Goal: Task Accomplishment & Management: Manage account settings

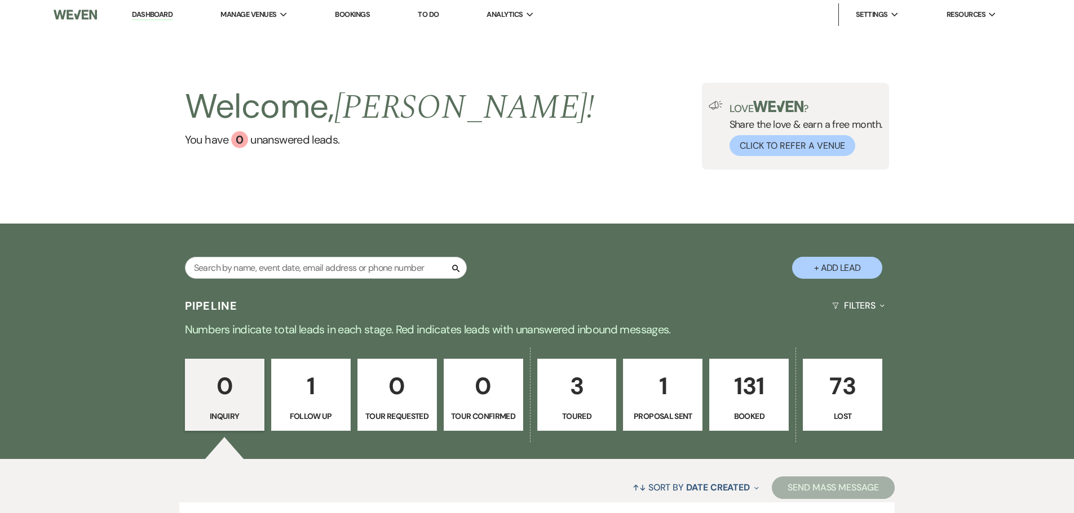
click at [348, 14] on link "Bookings" at bounding box center [352, 15] width 35 height 10
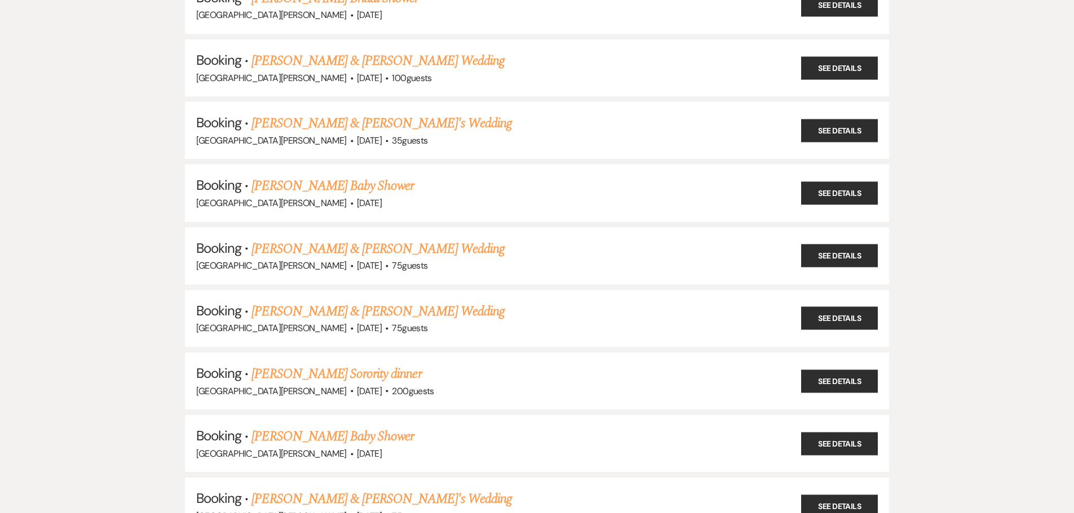
scroll to position [225, 0]
click at [318, 126] on link "[PERSON_NAME] & [PERSON_NAME]'s Wedding" at bounding box center [381, 123] width 260 height 20
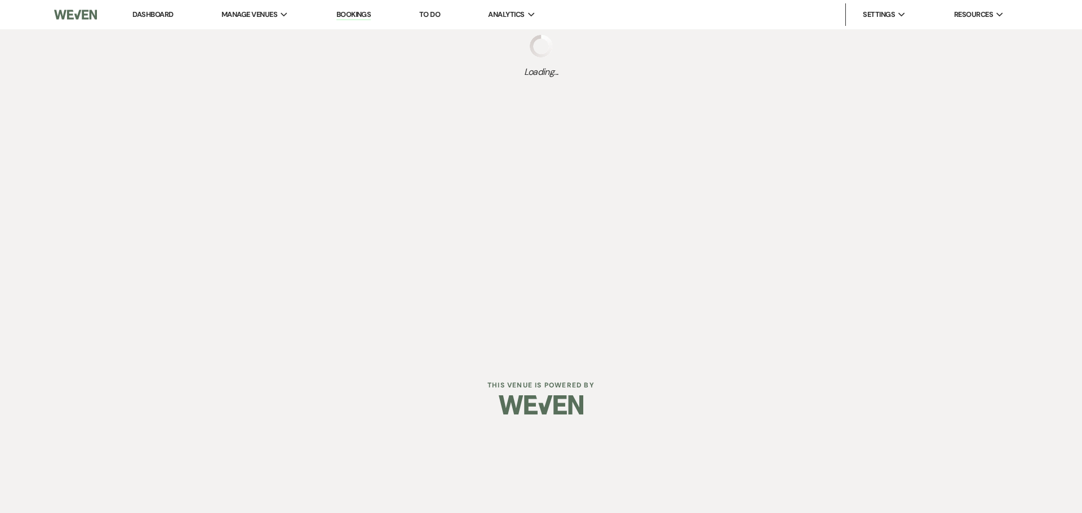
select select "5"
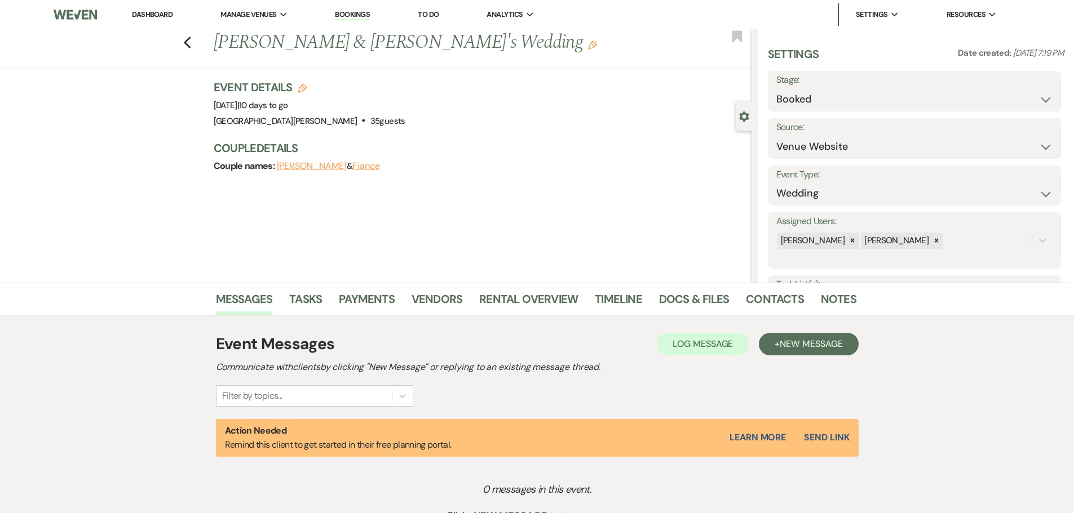
click at [329, 165] on button "[PERSON_NAME]" at bounding box center [312, 166] width 70 height 9
select select "phone"
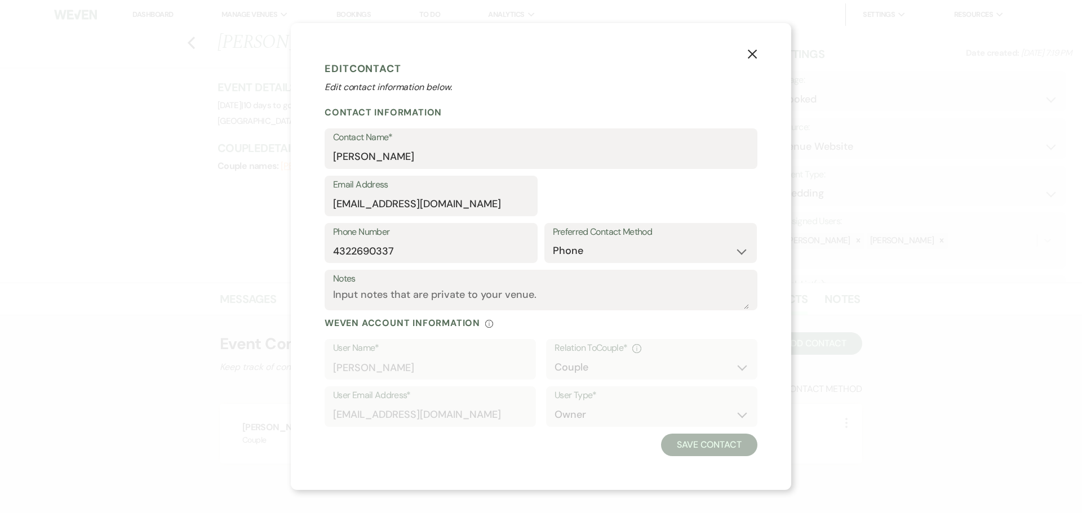
select select "1"
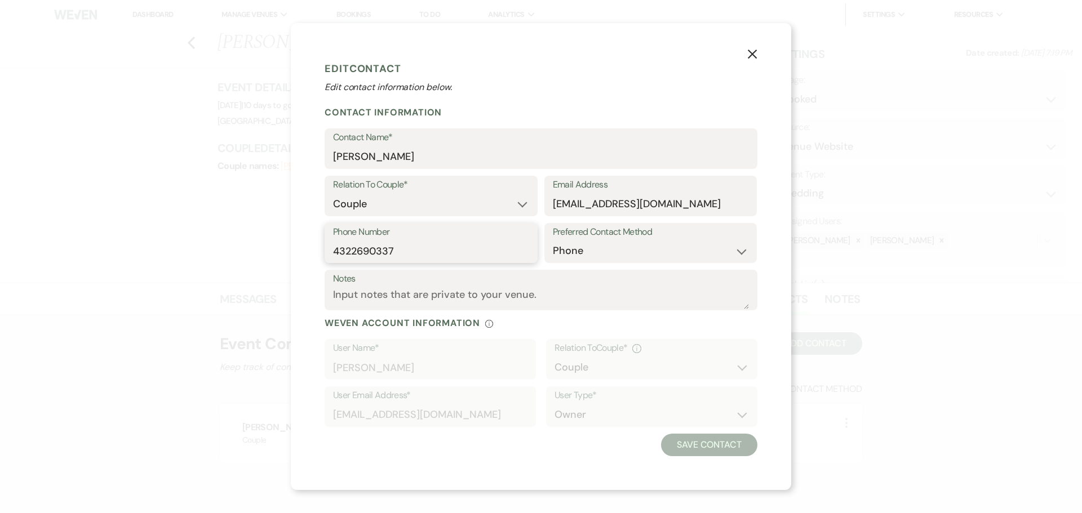
drag, startPoint x: 333, startPoint y: 250, endPoint x: 393, endPoint y: 259, distance: 61.0
click at [393, 258] on input "4322690337" at bounding box center [431, 251] width 196 height 22
click at [749, 50] on use "button" at bounding box center [752, 53] width 9 height 9
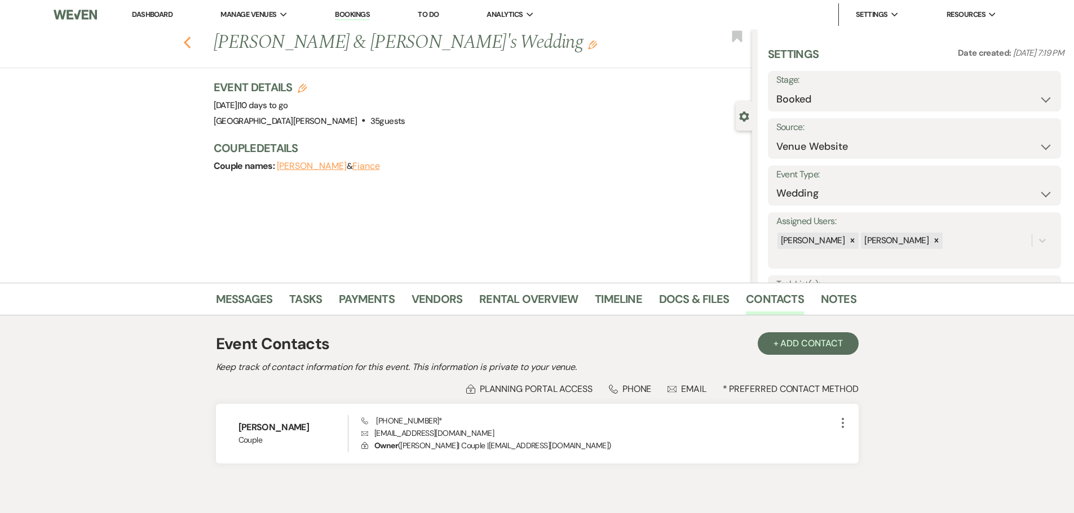
click at [188, 43] on use "button" at bounding box center [186, 43] width 7 height 12
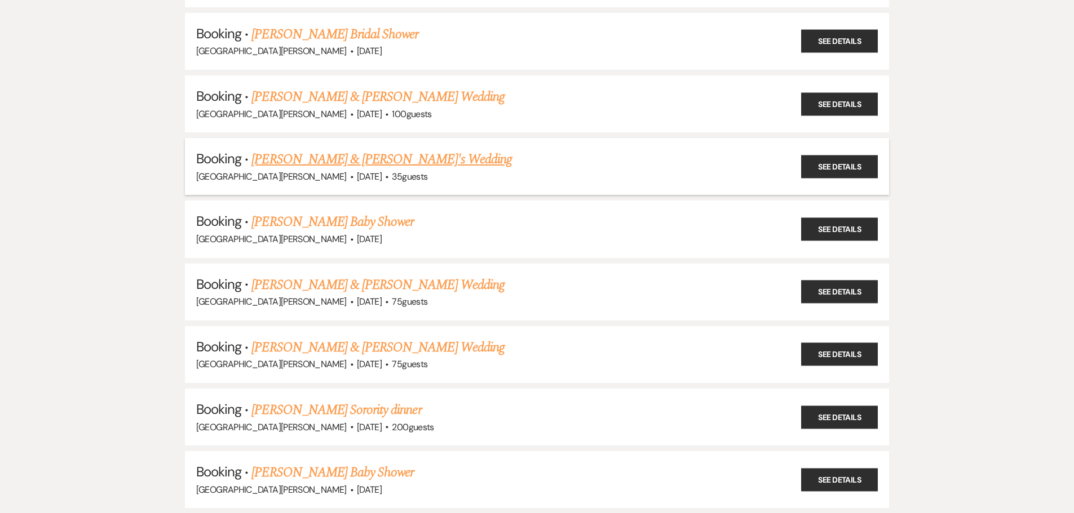
scroll to position [169, 0]
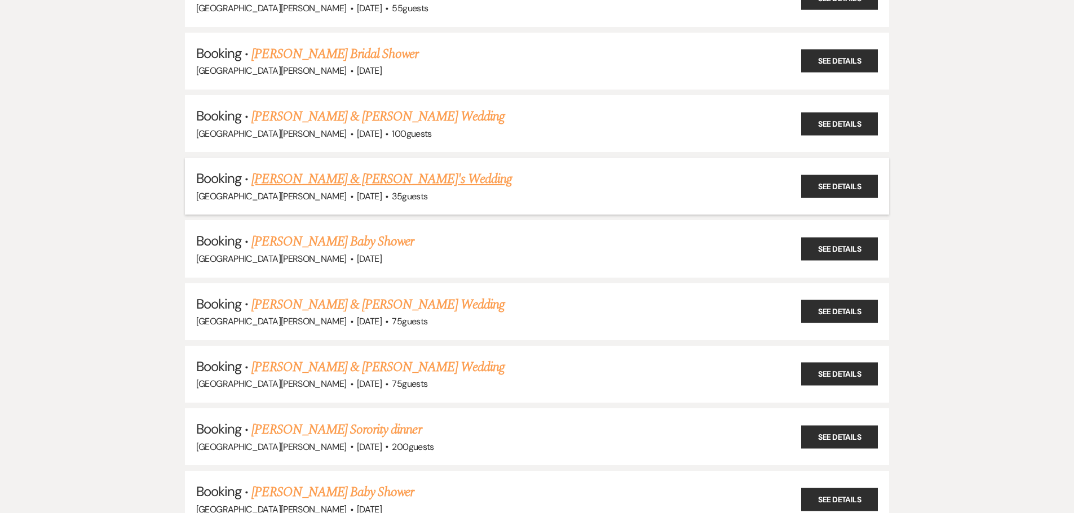
click at [351, 172] on link "[PERSON_NAME] & [PERSON_NAME]'s Wedding" at bounding box center [381, 179] width 260 height 20
select select "5"
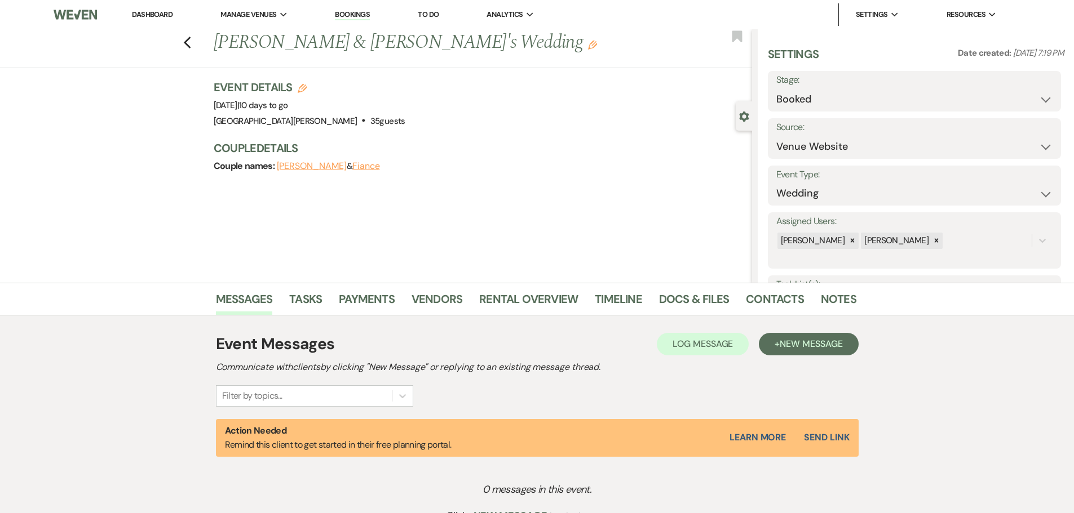
click at [326, 168] on button "[PERSON_NAME]" at bounding box center [312, 166] width 70 height 9
select select "1"
select select "phone"
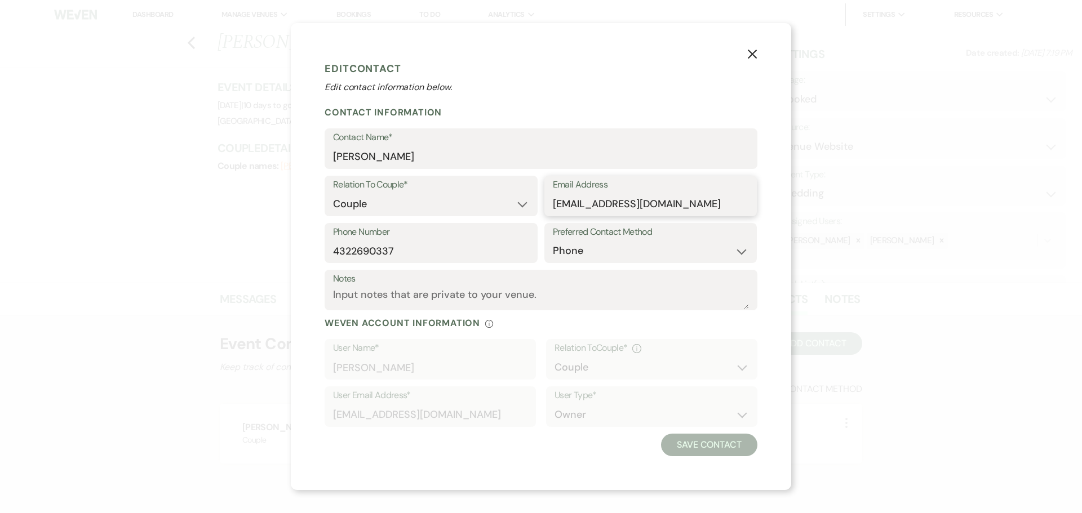
drag, startPoint x: 554, startPoint y: 205, endPoint x: 653, endPoint y: 209, distance: 99.3
click at [653, 209] on input "[EMAIL_ADDRESS][DOMAIN_NAME]" at bounding box center [651, 204] width 196 height 22
click at [755, 54] on icon "X" at bounding box center [752, 54] width 10 height 10
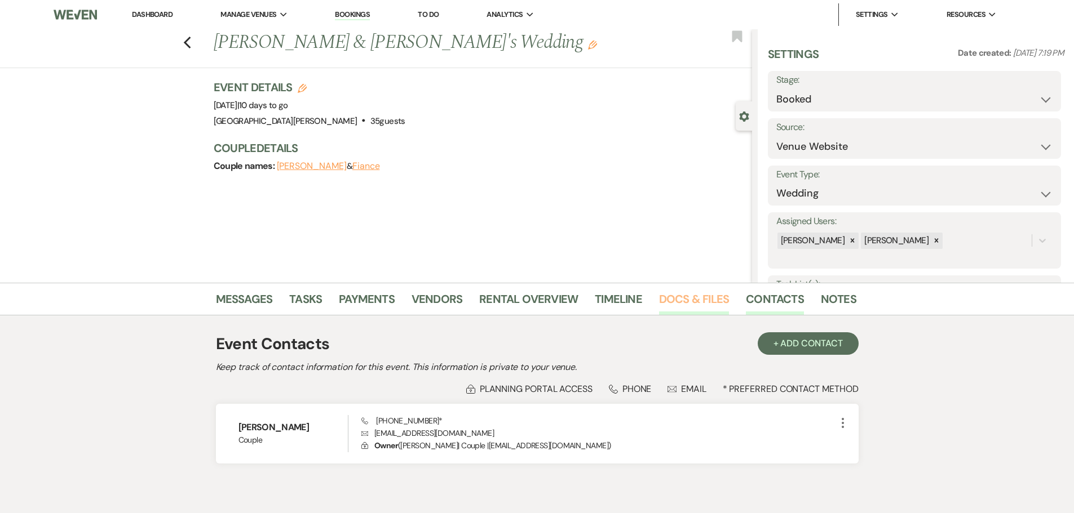
click at [716, 300] on link "Docs & Files" at bounding box center [694, 302] width 70 height 25
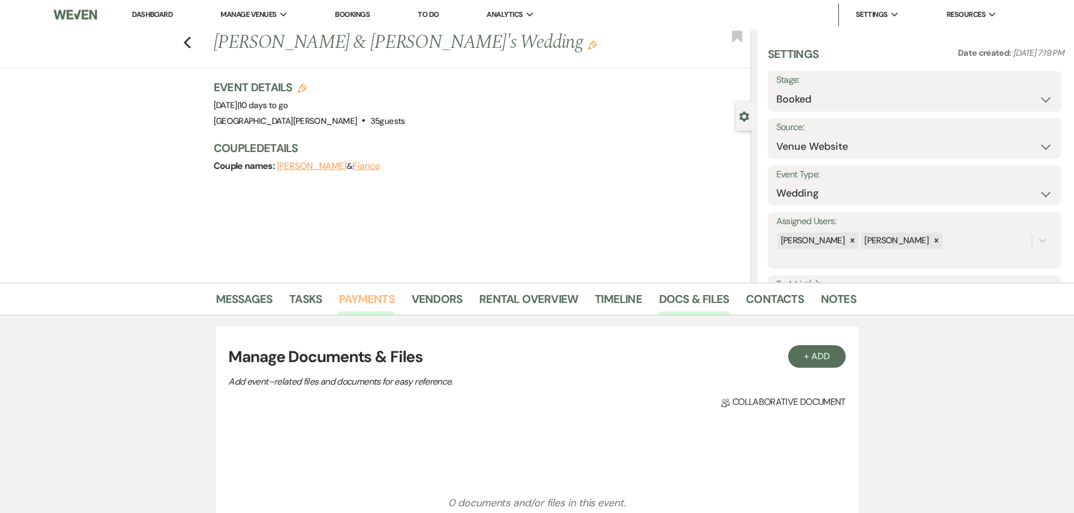
click at [343, 294] on link "Payments" at bounding box center [367, 302] width 56 height 25
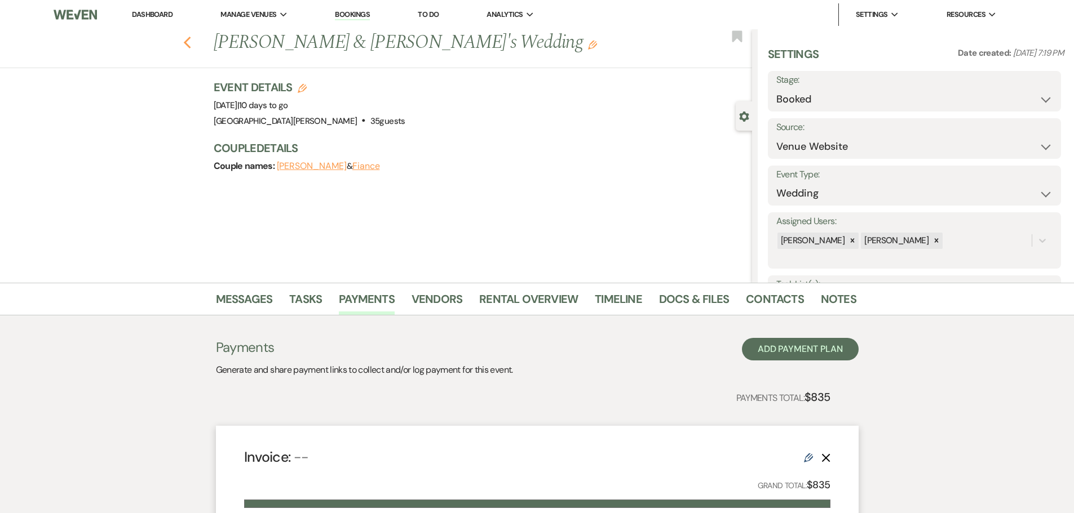
click at [189, 46] on icon "Previous" at bounding box center [187, 43] width 8 height 14
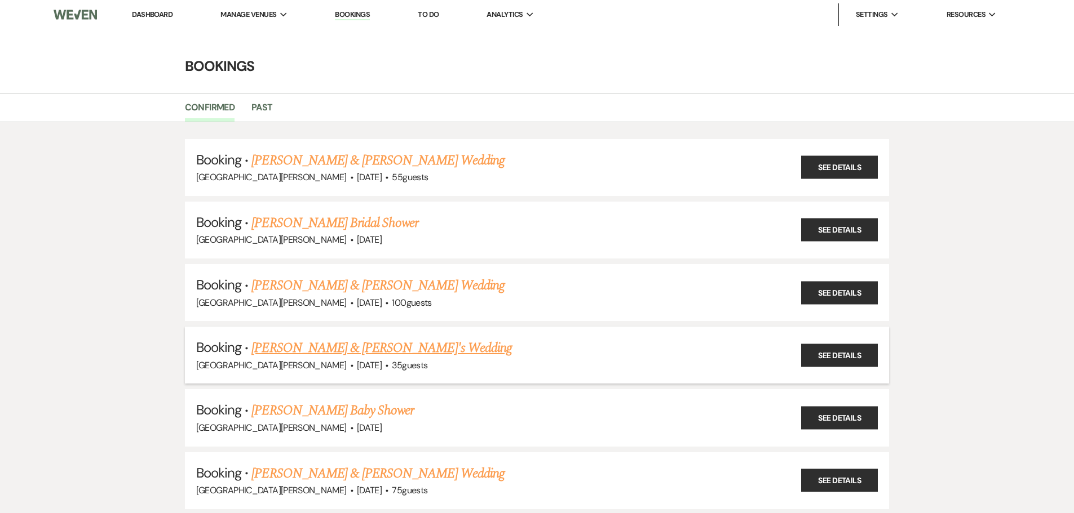
scroll to position [169, 0]
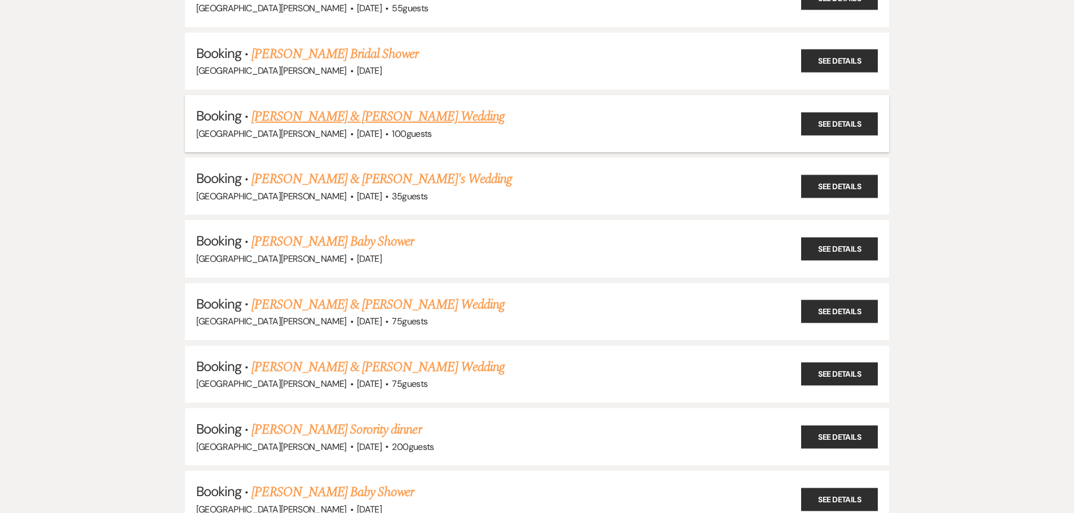
click at [353, 111] on link "[PERSON_NAME] & [PERSON_NAME] Wedding" at bounding box center [377, 117] width 253 height 20
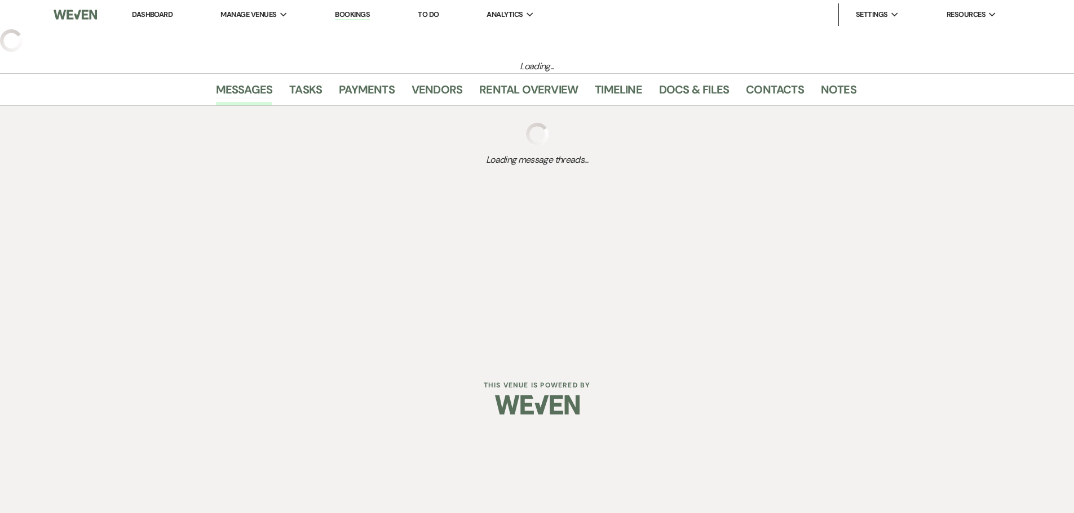
select select "5"
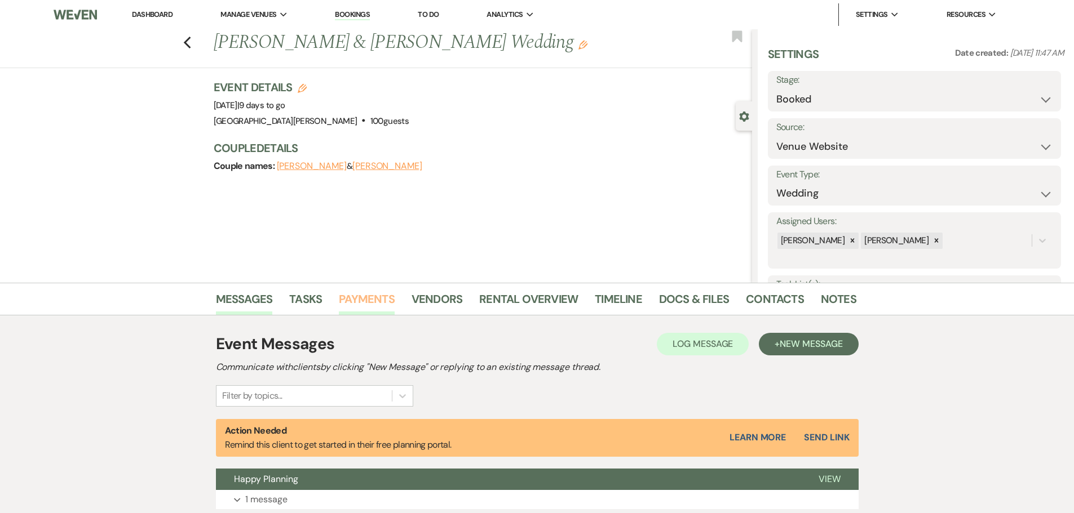
click at [349, 295] on link "Payments" at bounding box center [367, 302] width 56 height 25
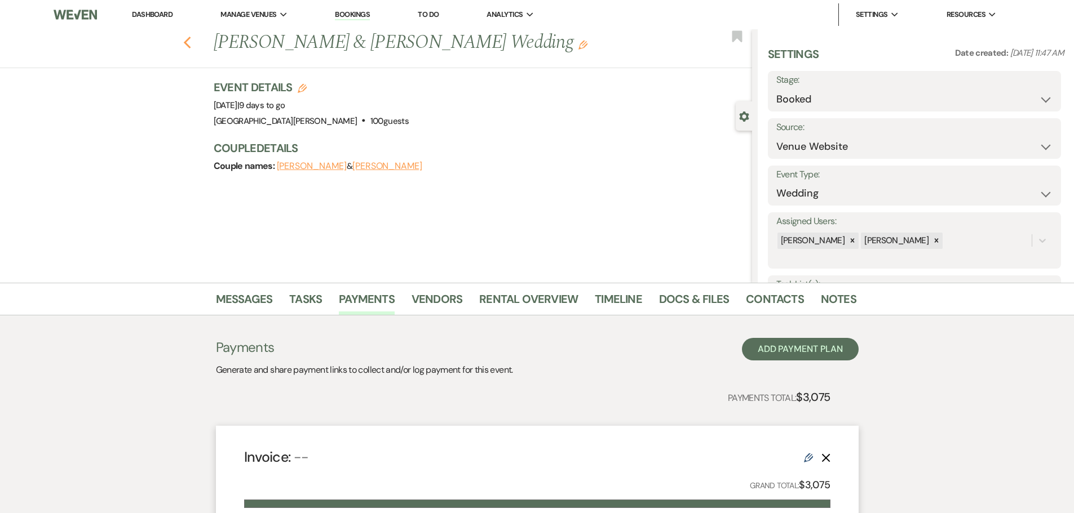
click at [190, 39] on icon "Previous" at bounding box center [187, 43] width 8 height 14
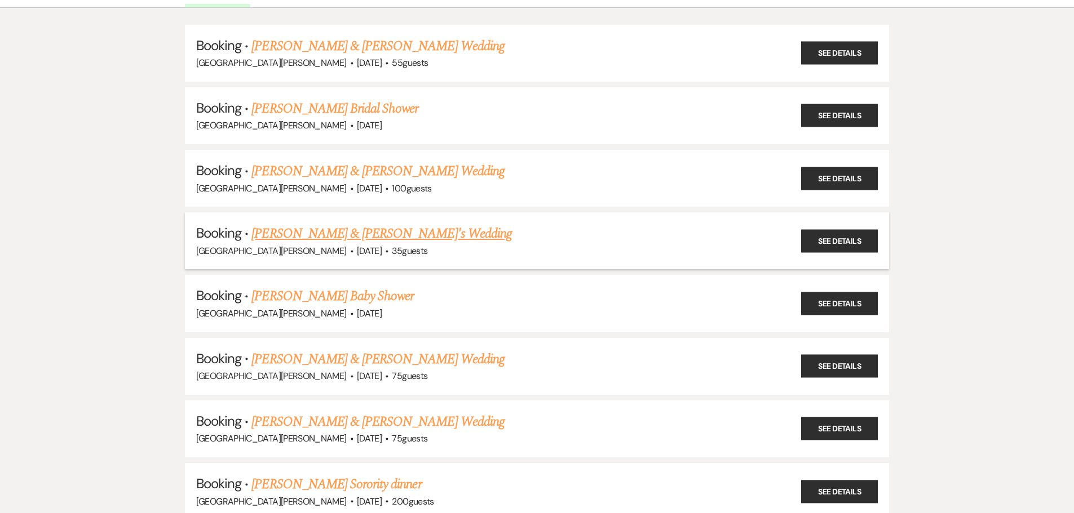
scroll to position [56, 0]
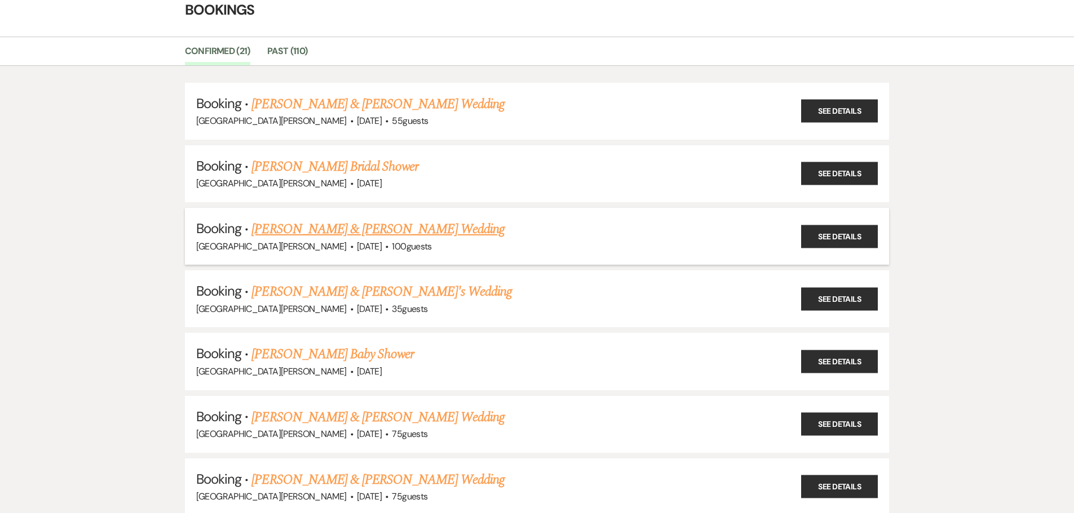
click at [371, 225] on link "[PERSON_NAME] & [PERSON_NAME] Wedding" at bounding box center [377, 229] width 253 height 20
select select "5"
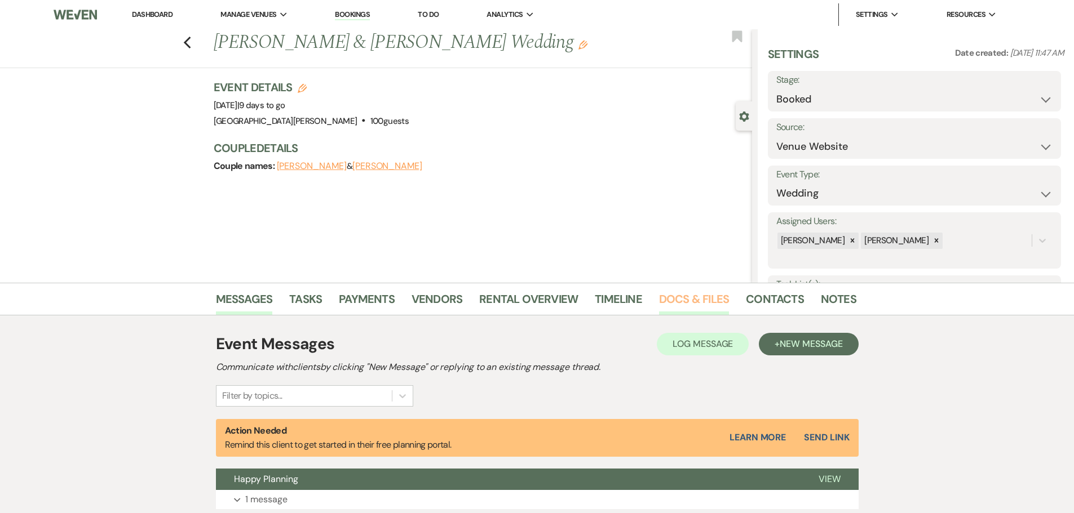
click at [716, 300] on link "Docs & Files" at bounding box center [694, 302] width 70 height 25
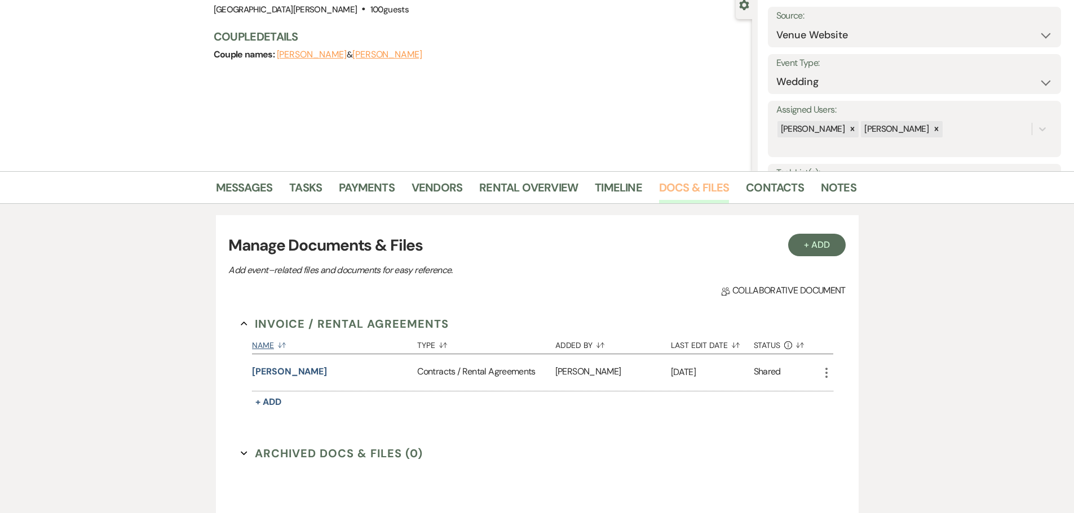
scroll to position [113, 0]
click at [292, 366] on button "[PERSON_NAME]" at bounding box center [289, 371] width 75 height 14
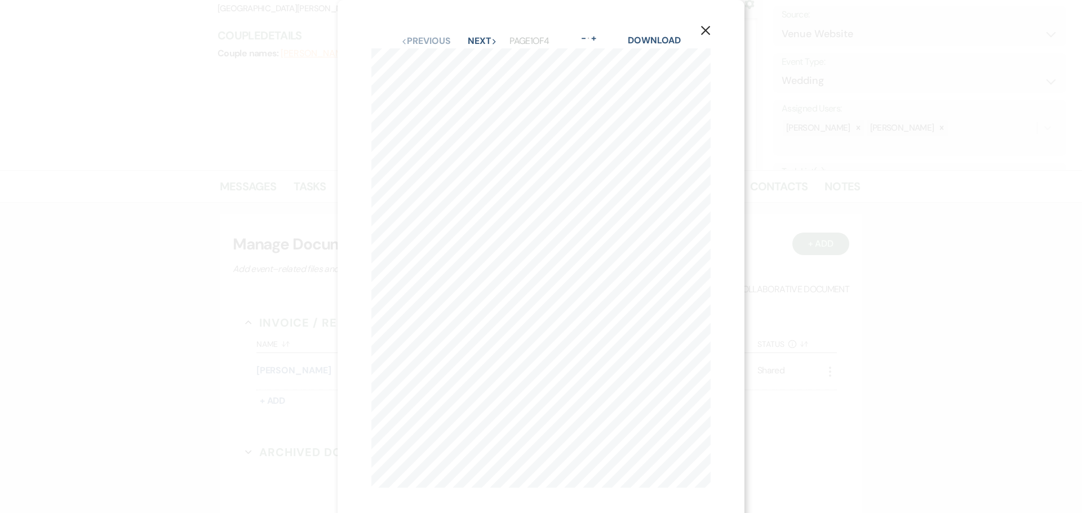
click at [705, 29] on use "button" at bounding box center [705, 30] width 9 height 9
